Goal: Task Accomplishment & Management: Use online tool/utility

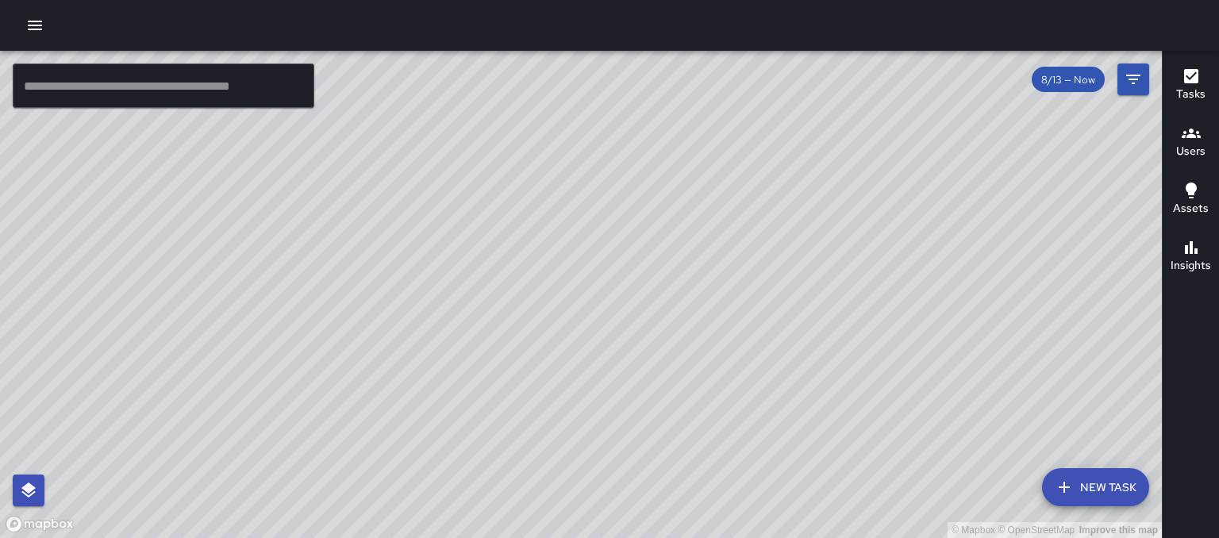
click at [36, 17] on icon "button" at bounding box center [34, 25] width 19 height 19
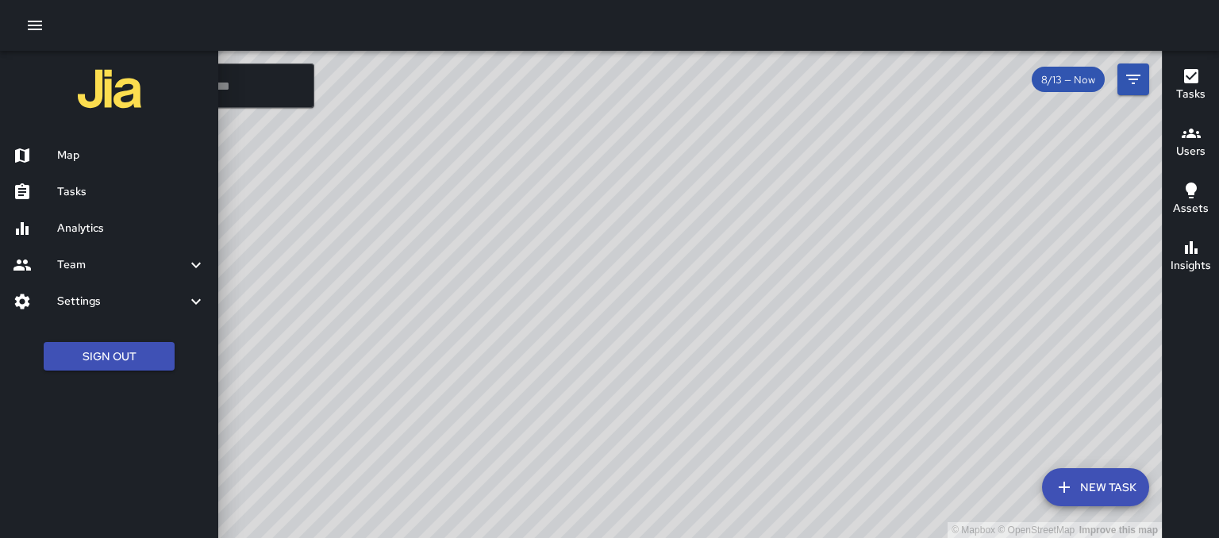
click at [70, 188] on h6 "Tasks" at bounding box center [131, 191] width 148 height 17
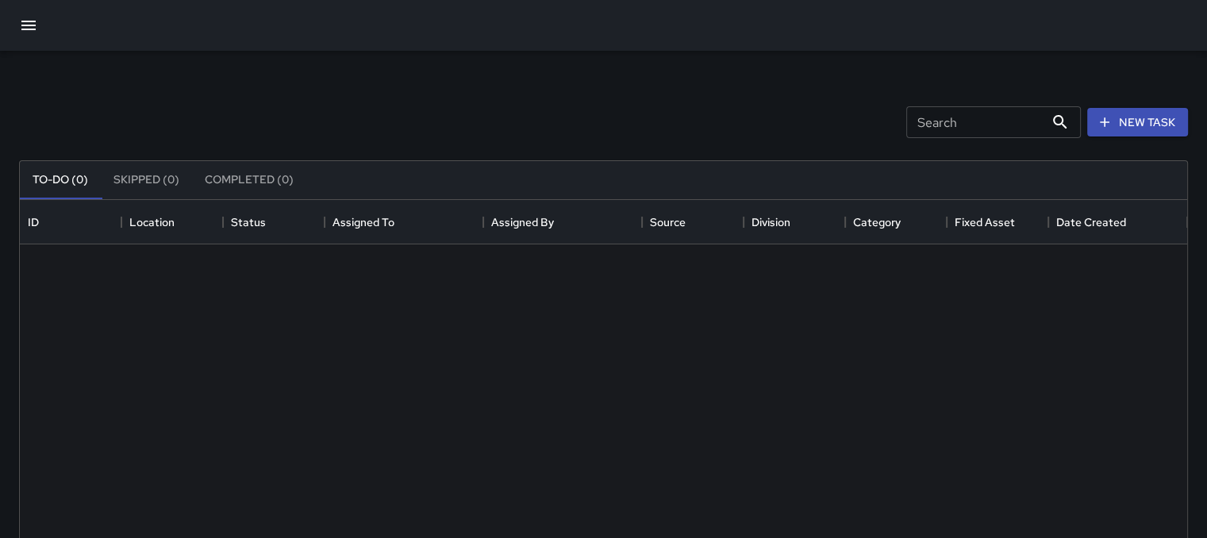
scroll to position [660, 1155]
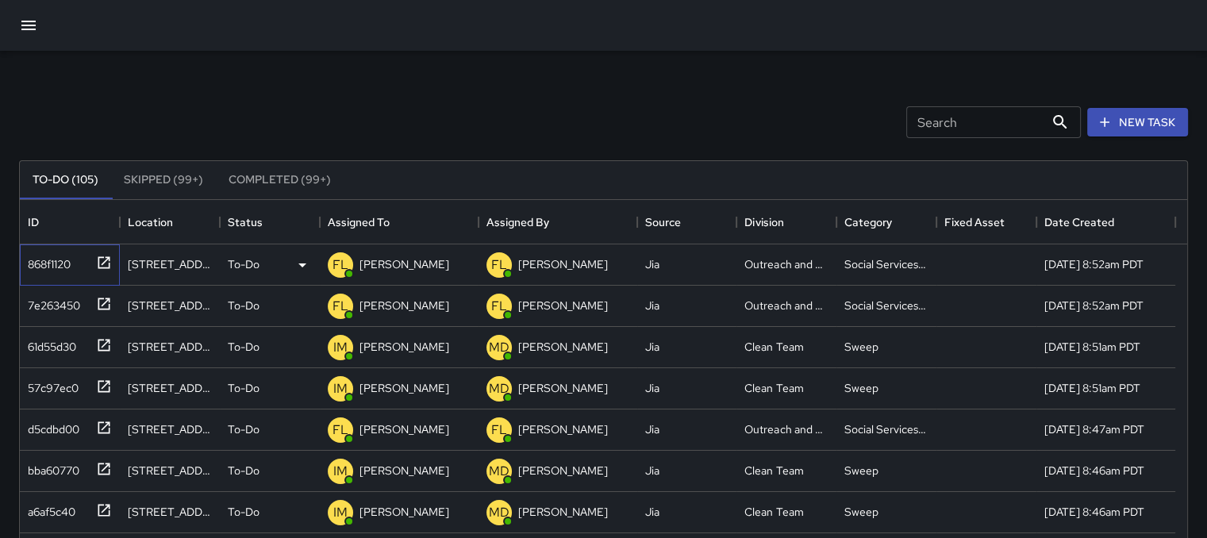
click at [109, 262] on icon at bounding box center [104, 263] width 16 height 16
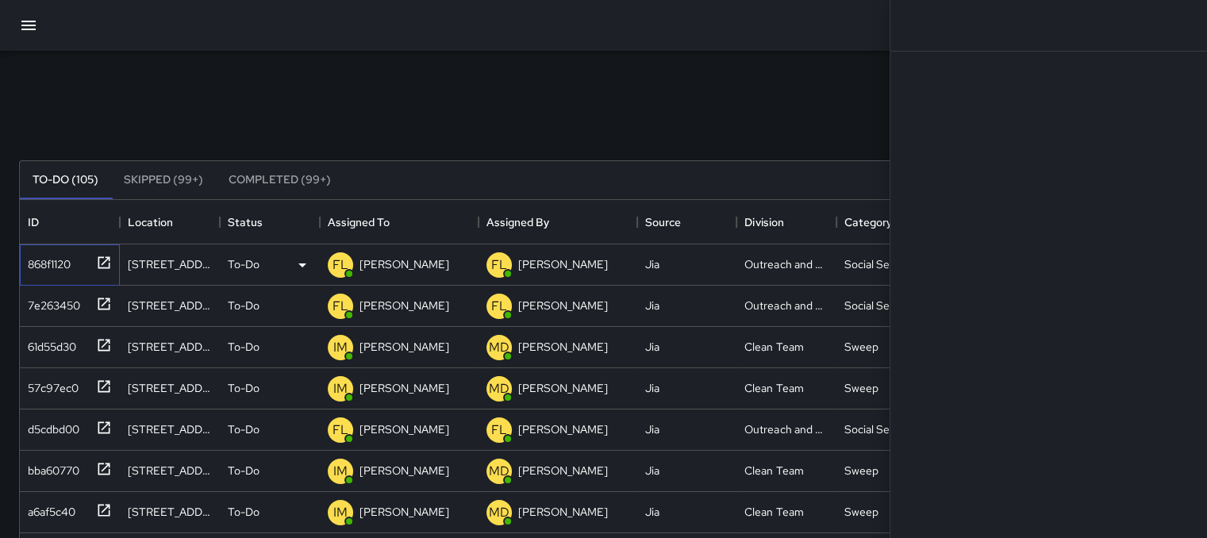
click at [109, 262] on icon at bounding box center [104, 263] width 16 height 16
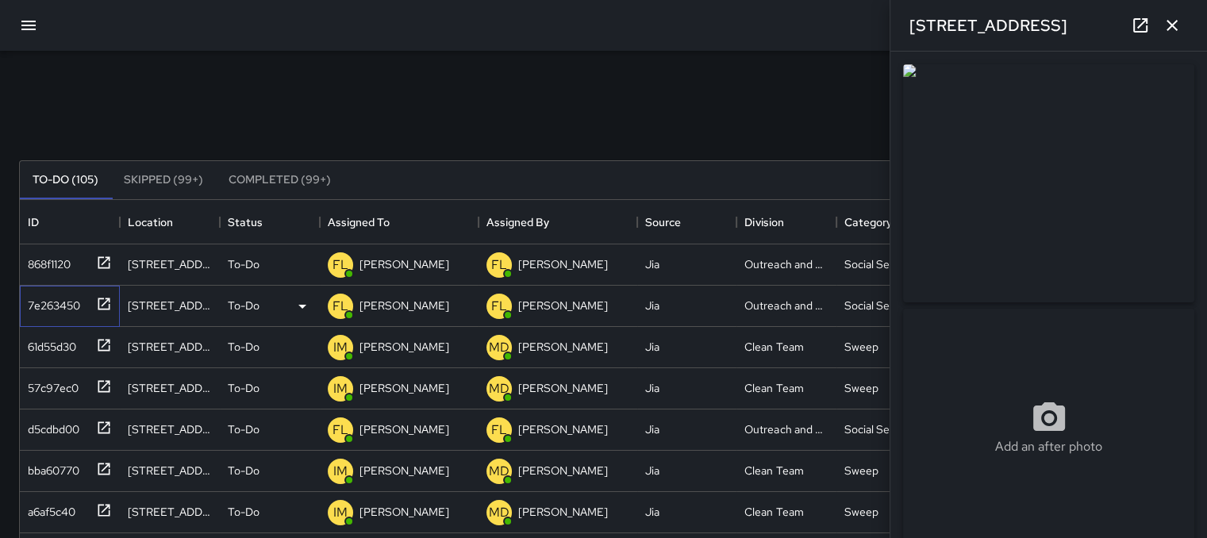
click at [104, 296] on icon at bounding box center [104, 304] width 16 height 16
click at [93, 345] on div at bounding box center [101, 344] width 22 height 26
click at [110, 385] on icon at bounding box center [104, 386] width 16 height 16
click at [102, 425] on icon at bounding box center [104, 428] width 16 height 16
type input "**********"
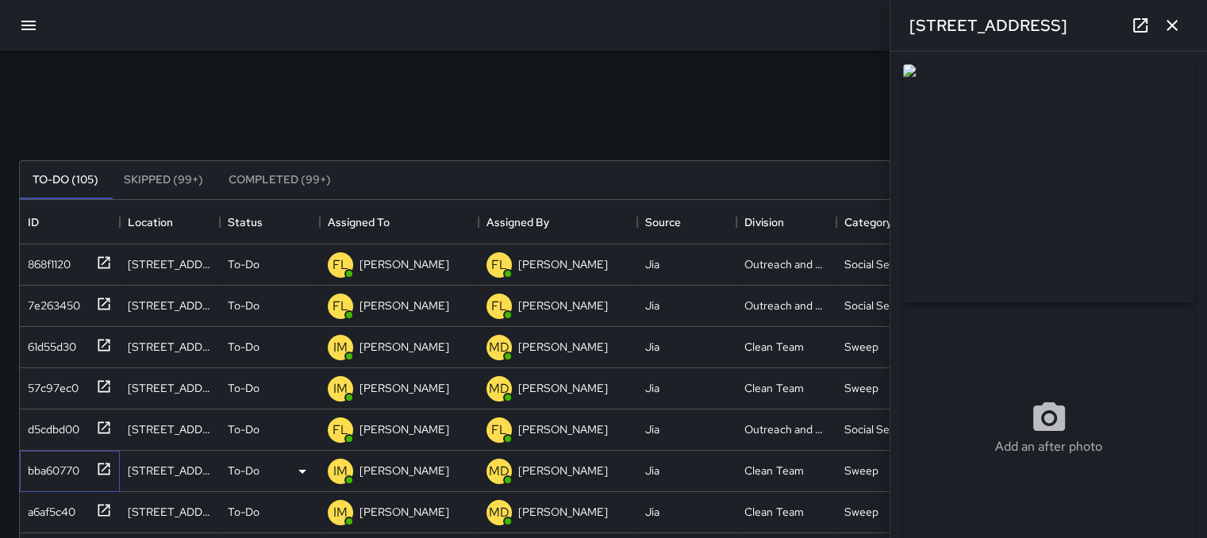
click at [96, 467] on icon at bounding box center [104, 469] width 16 height 16
click at [105, 509] on icon at bounding box center [104, 510] width 12 height 12
type input "**********"
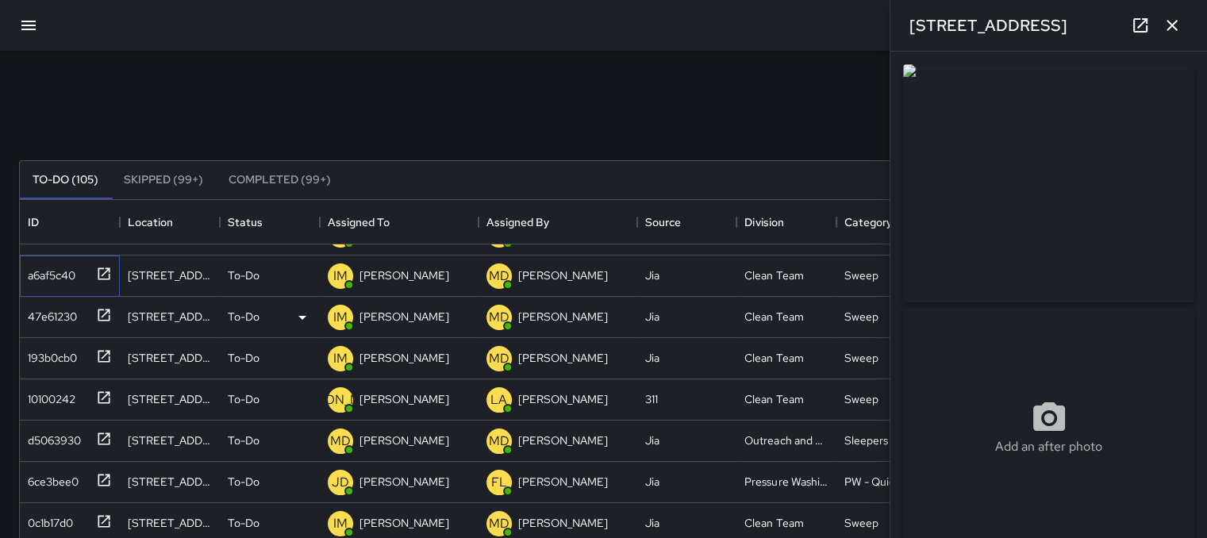
scroll to position [238, 0]
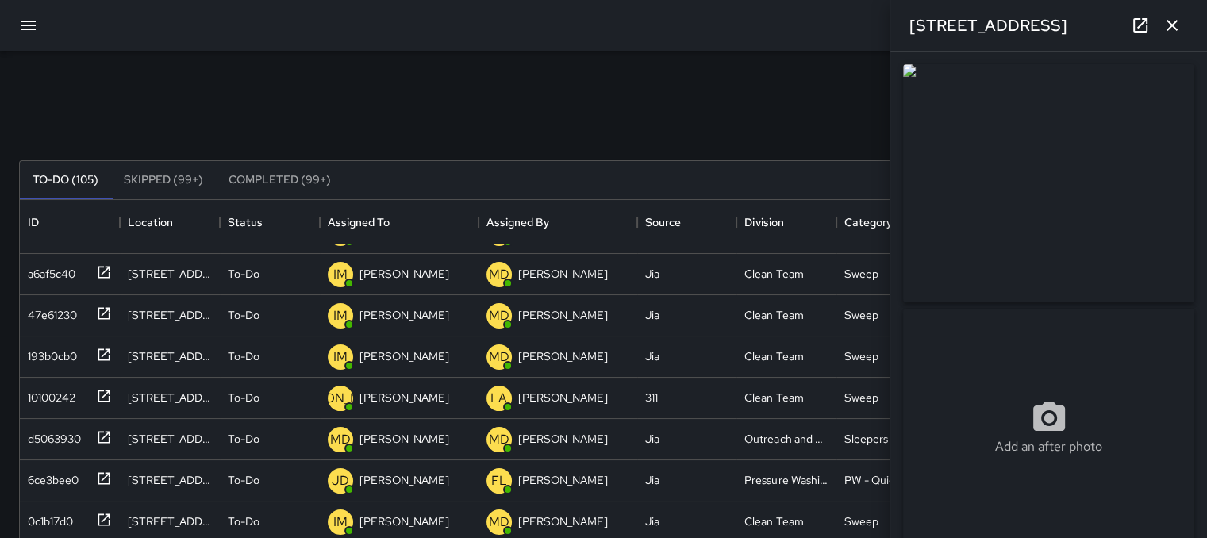
click at [246, 184] on button "Completed (99+)" at bounding box center [280, 180] width 128 height 38
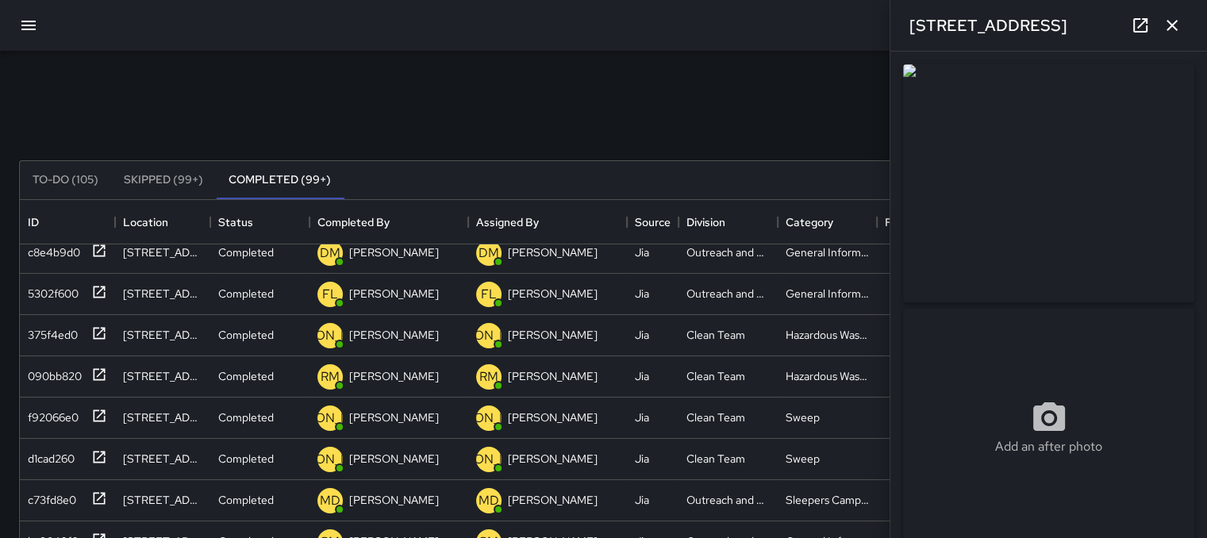
scroll to position [0, 0]
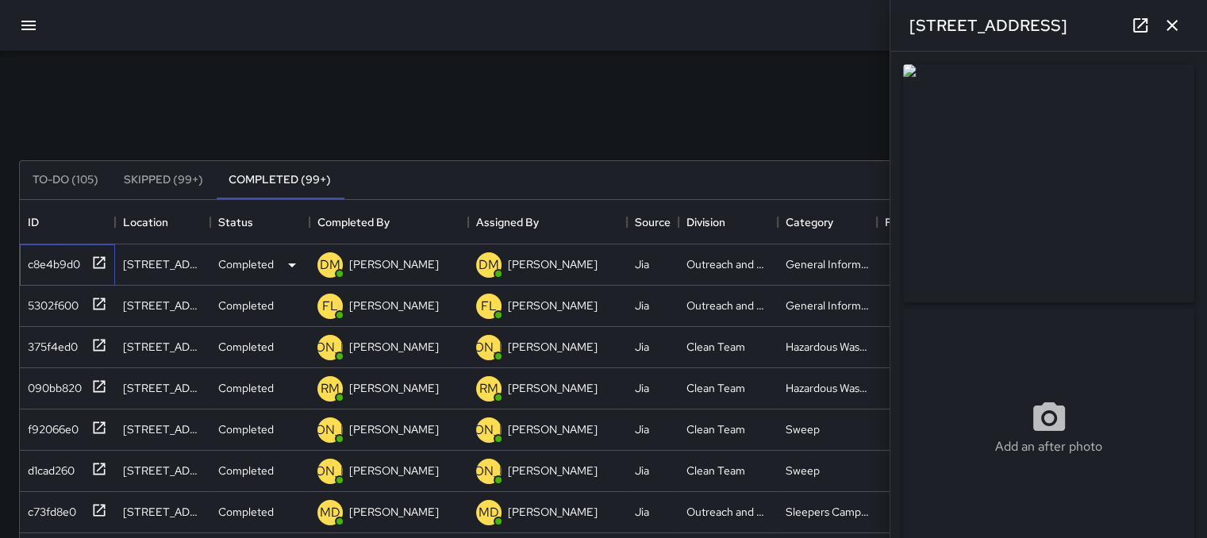
click at [92, 263] on icon at bounding box center [99, 263] width 16 height 16
click at [100, 294] on div at bounding box center [96, 303] width 22 height 26
type input "**********"
click at [100, 302] on icon at bounding box center [100, 304] width 12 height 12
click at [102, 304] on icon at bounding box center [99, 304] width 16 height 16
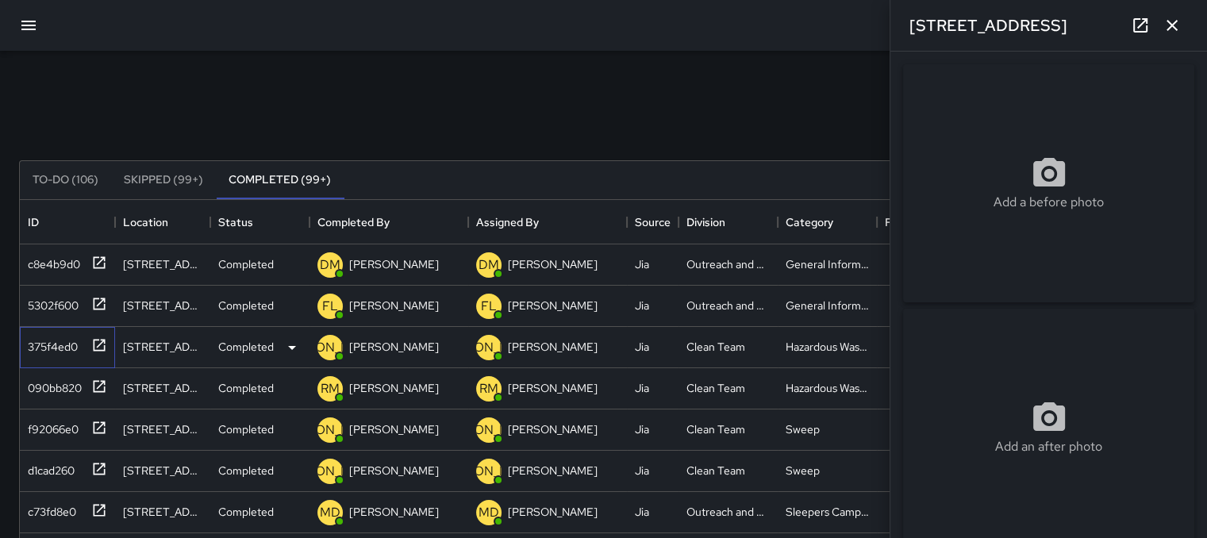
click at [102, 337] on icon at bounding box center [99, 345] width 16 height 16
type input "**********"
